Goal: Find specific page/section: Find specific page/section

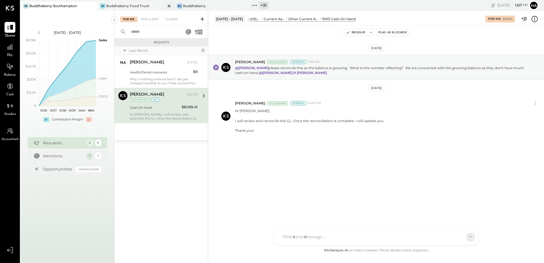
click at [125, 3] on div "BF Buddhaberry Food Truck" at bounding box center [135, 6] width 77 height 9
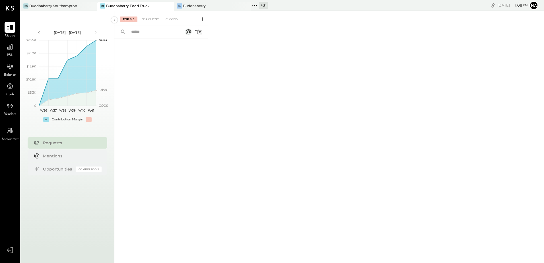
click at [286, 69] on div "For Me For Client Closed" at bounding box center [328, 136] width 429 height 250
click at [197, 5] on div "Buddhaberry" at bounding box center [194, 5] width 23 height 5
